Goal: Obtain resource: Obtain resource

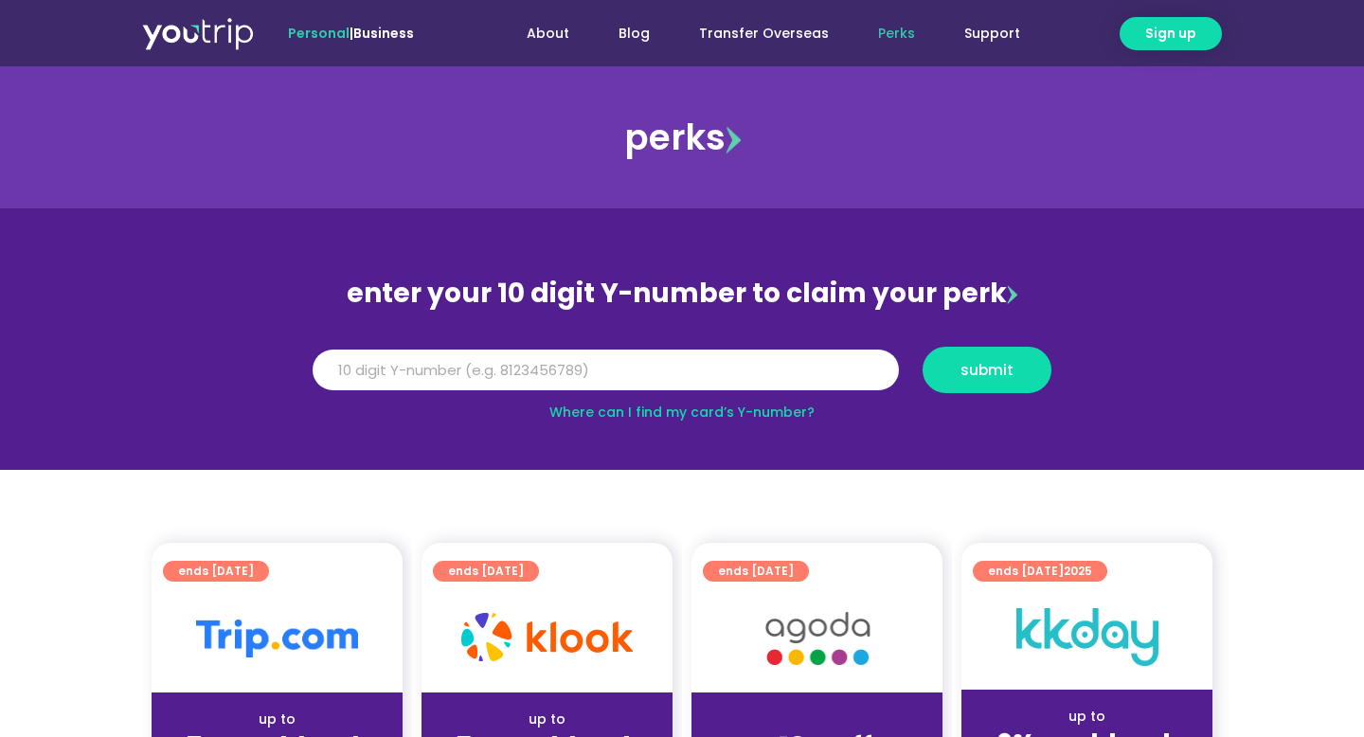
scroll to position [1, 0]
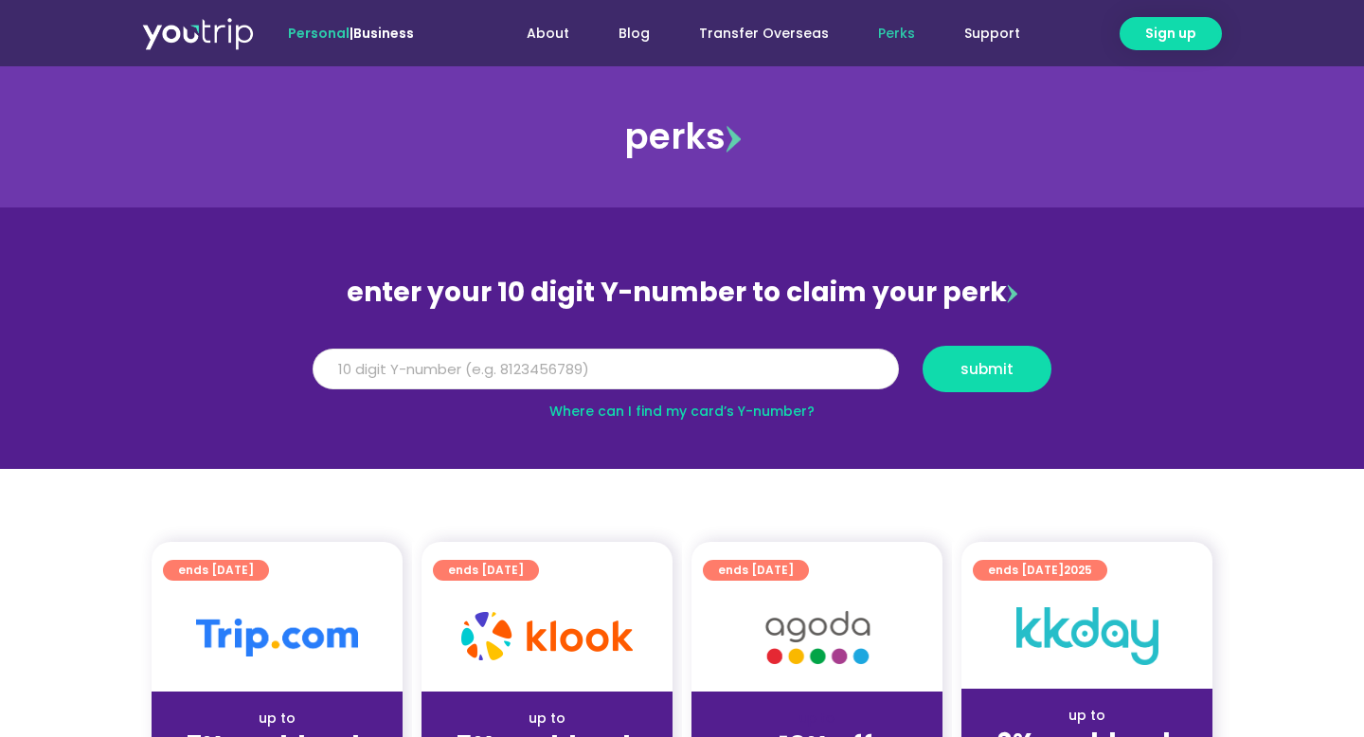
click at [377, 384] on input "Y Number" at bounding box center [606, 370] width 586 height 42
click at [372, 375] on input "Y Number" at bounding box center [606, 370] width 586 height 42
paste input "8155605872"
type input "8155605872"
click at [1020, 367] on span "submit" at bounding box center [987, 369] width 97 height 14
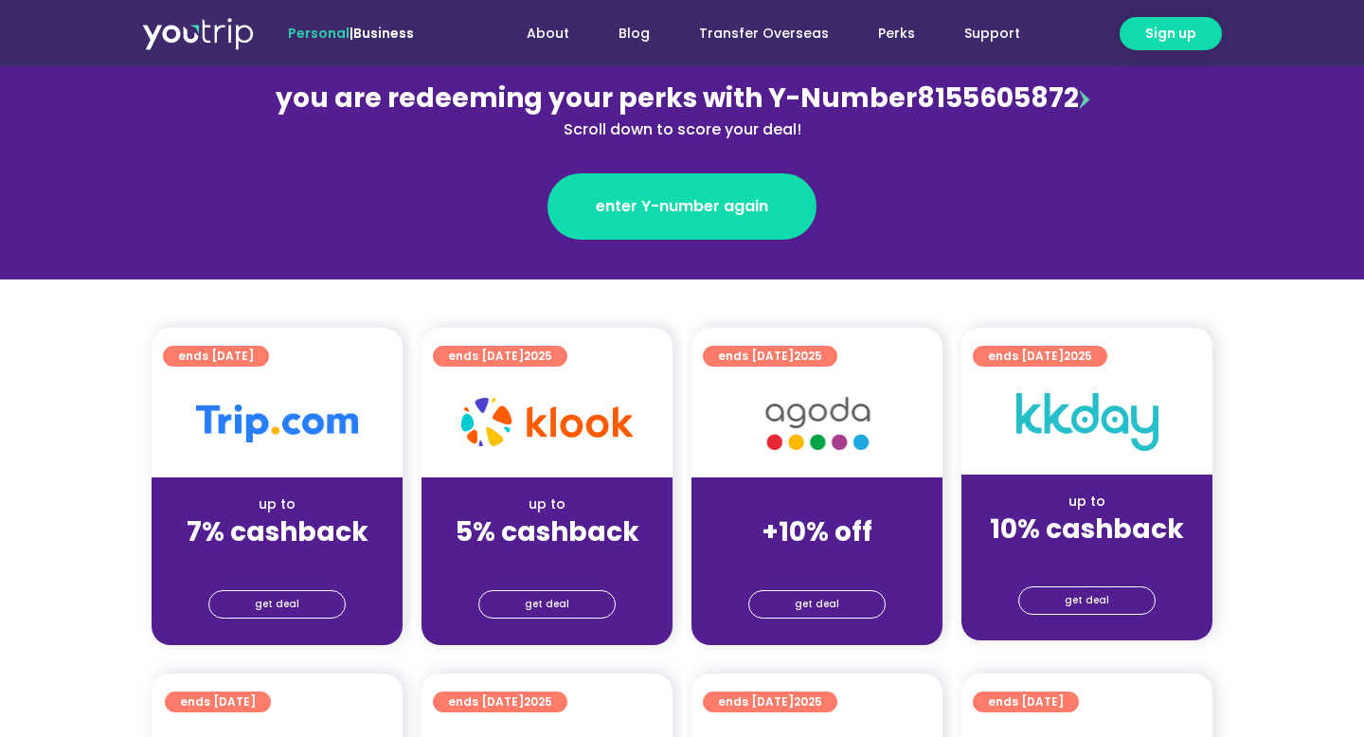
scroll to position [266, 0]
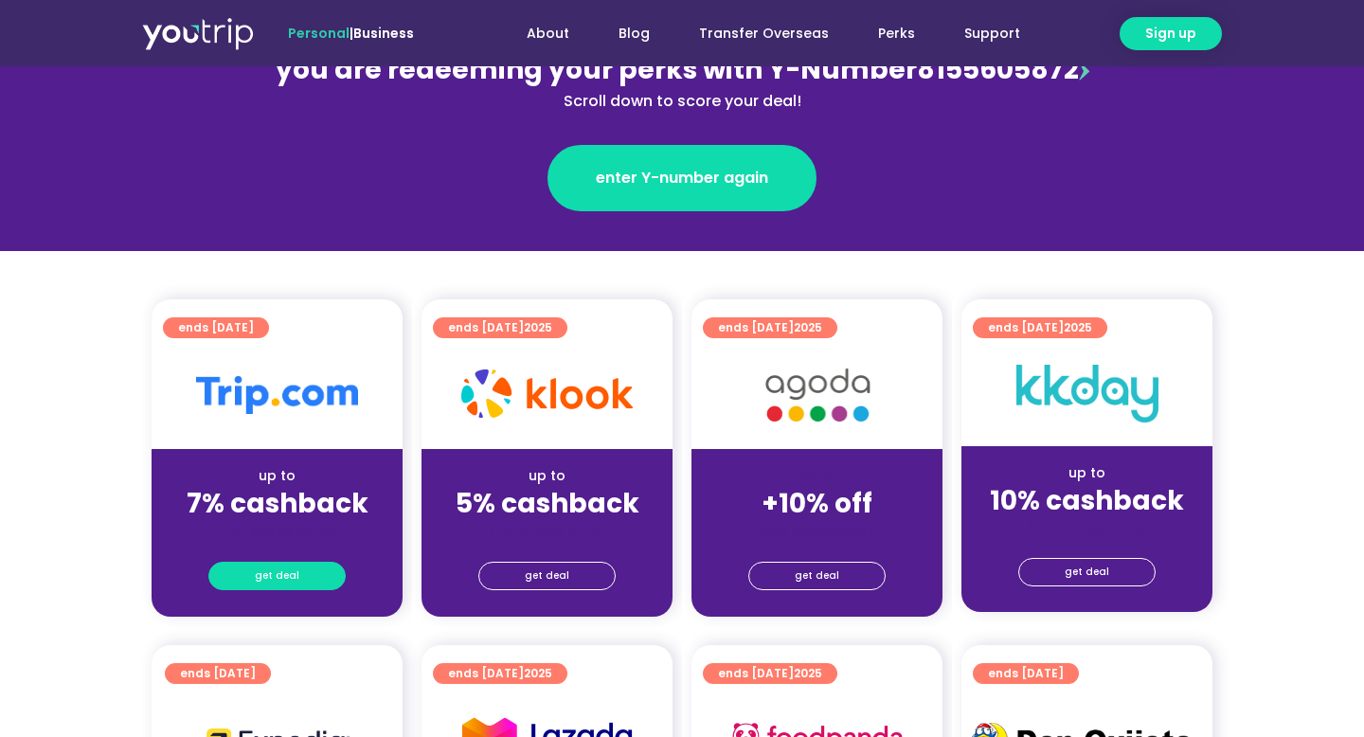
click at [295, 580] on span "get deal" at bounding box center [277, 576] width 45 height 27
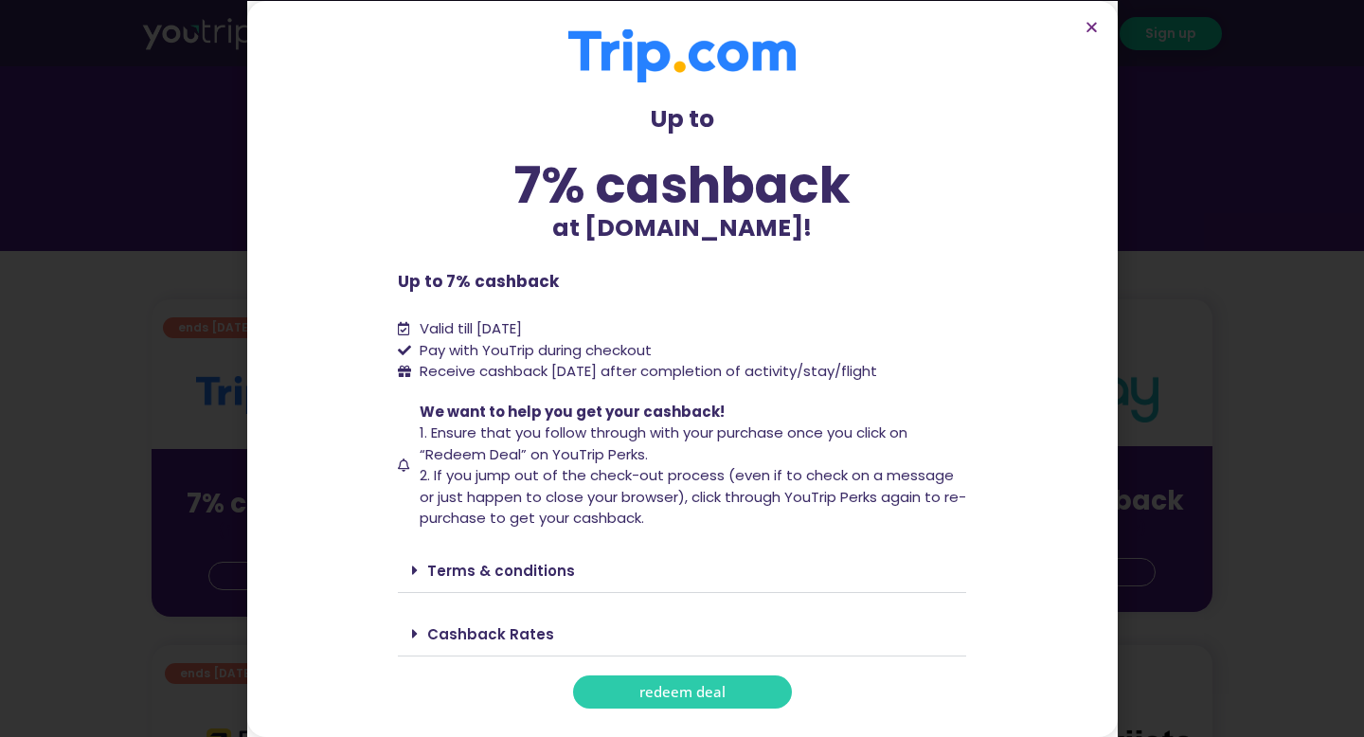
click at [709, 702] on link "redeem deal" at bounding box center [682, 691] width 219 height 33
